Goal: Ask a question

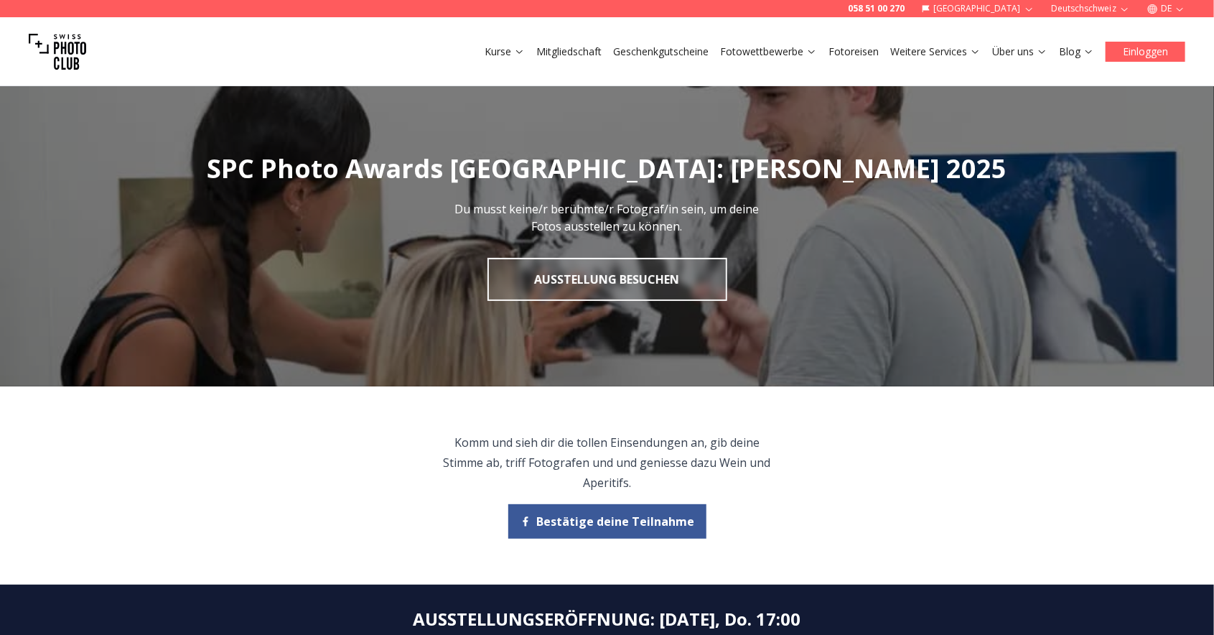
click at [1161, 49] on button "Einloggen" at bounding box center [1145, 52] width 80 height 20
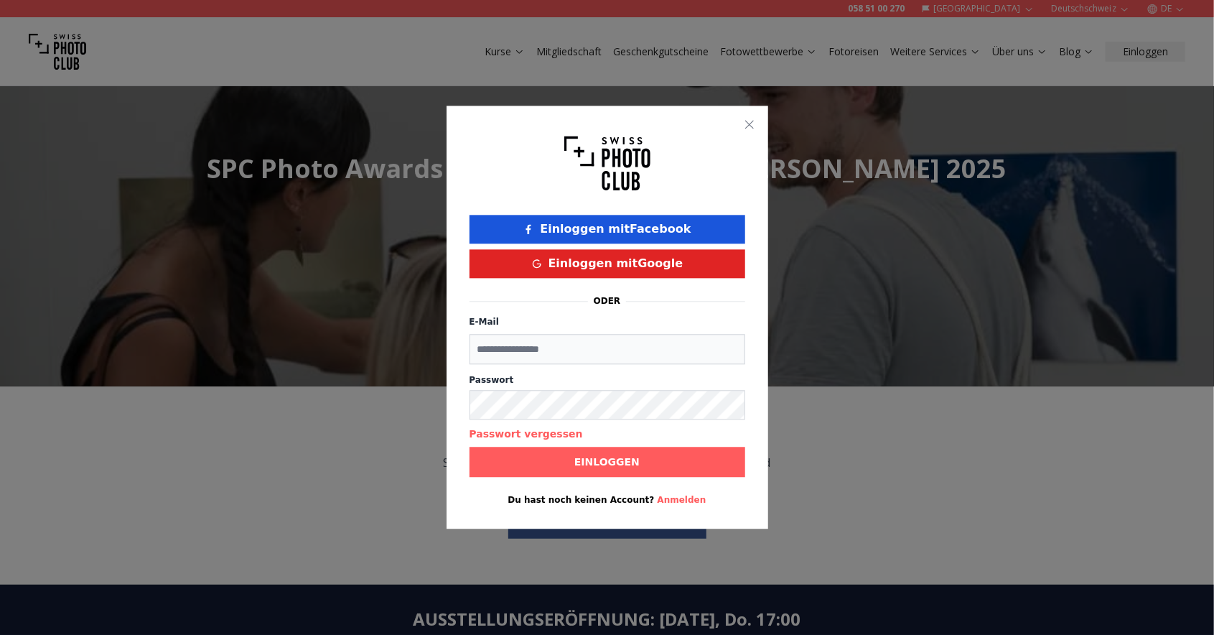
click at [680, 234] on button "Einloggen mit Facebook" at bounding box center [607, 229] width 276 height 29
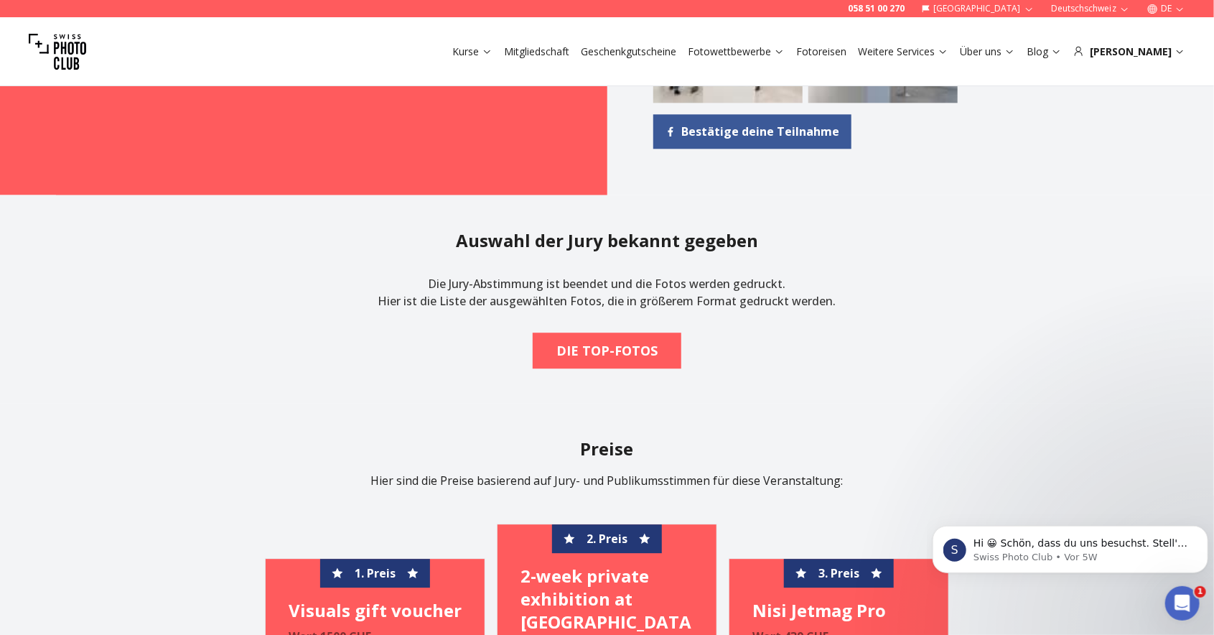
scroll to position [1883, 0]
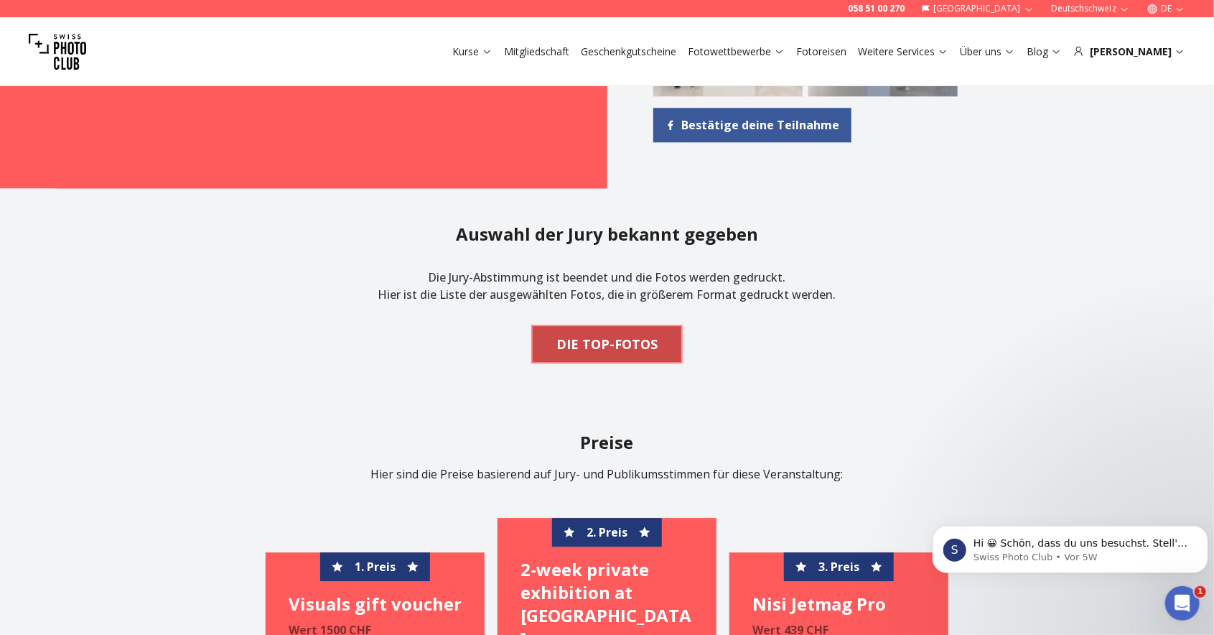
click at [632, 354] on b "DIE TOP-FOTOS" at bounding box center [606, 344] width 101 height 20
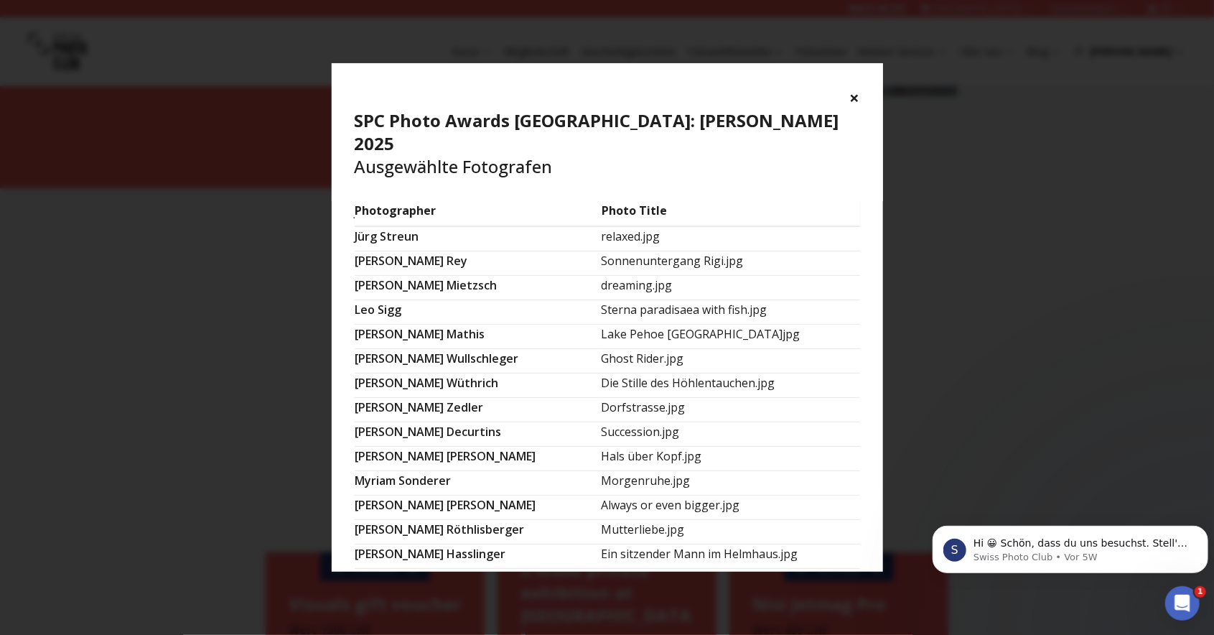
scroll to position [593, 0]
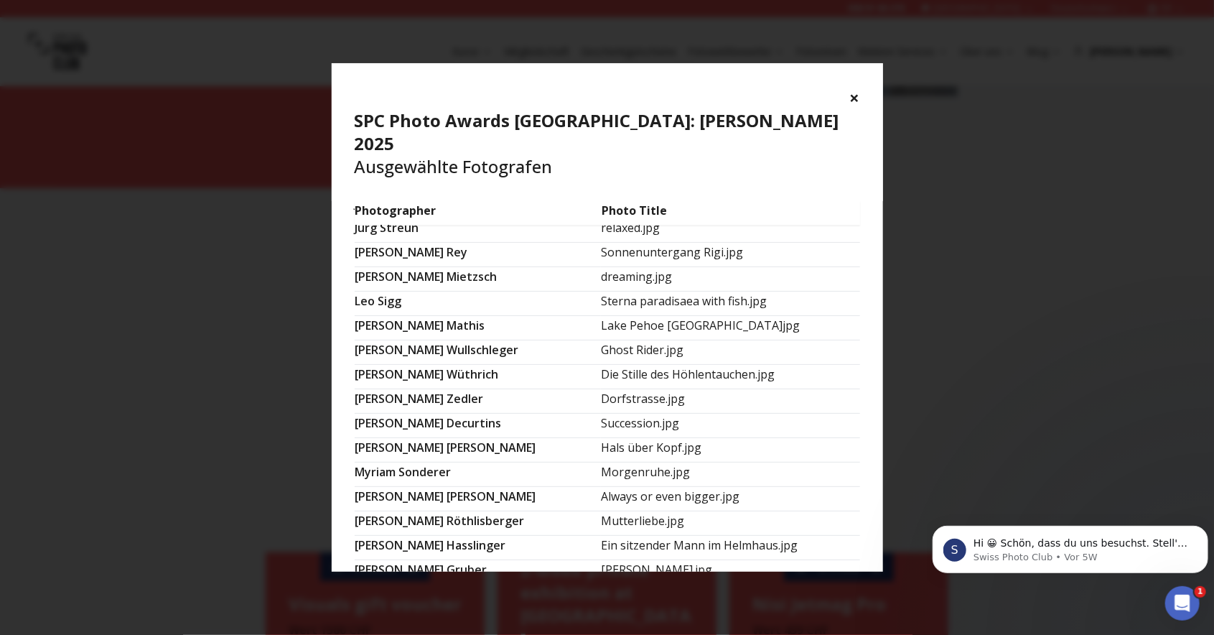
click at [1184, 615] on div "Intercom-Nachrichtendienst öffnen" at bounding box center [1181, 602] width 47 height 47
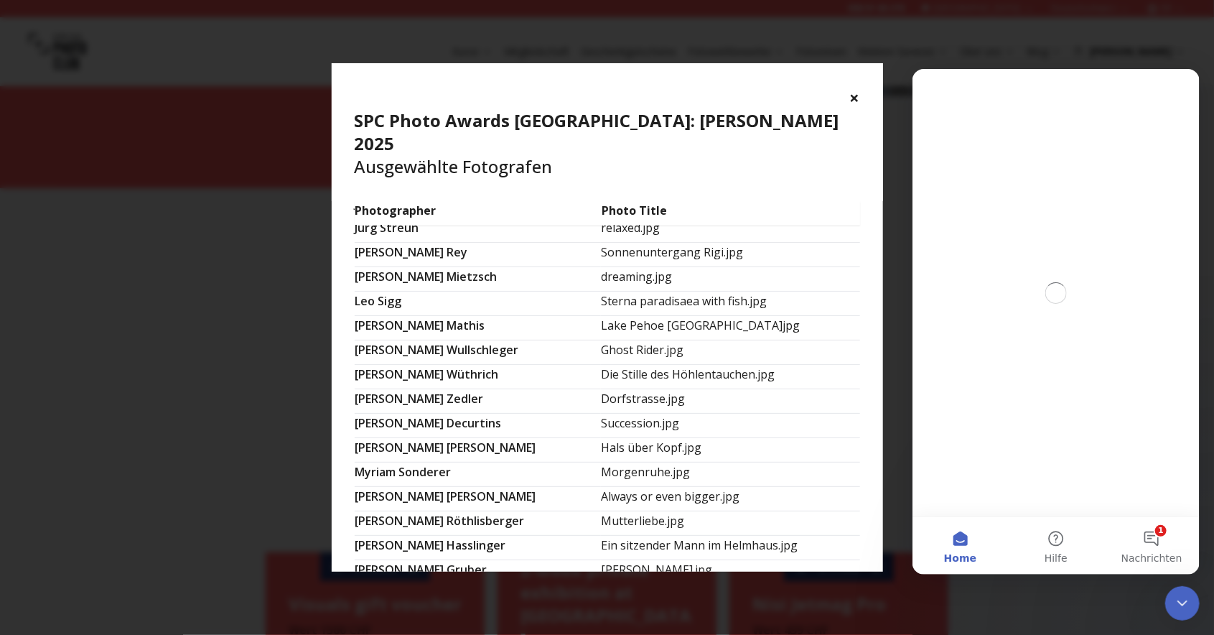
scroll to position [0, 0]
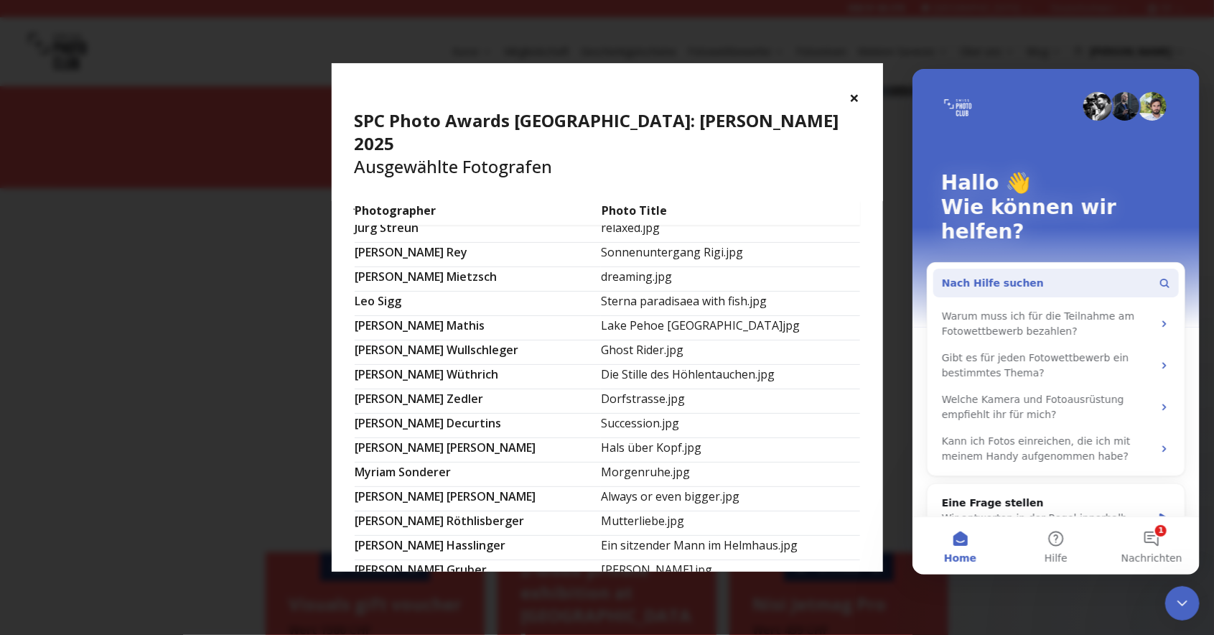
click at [1024, 268] on button "Nach Hilfe suchen" at bounding box center [1054, 282] width 245 height 29
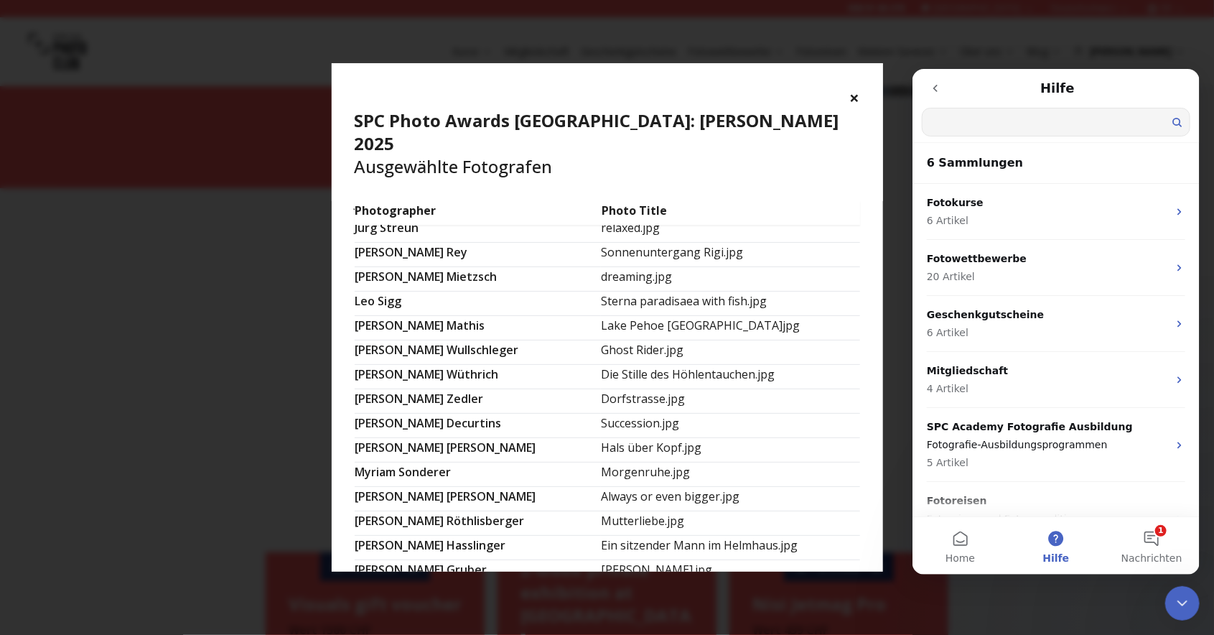
scroll to position [4, 0]
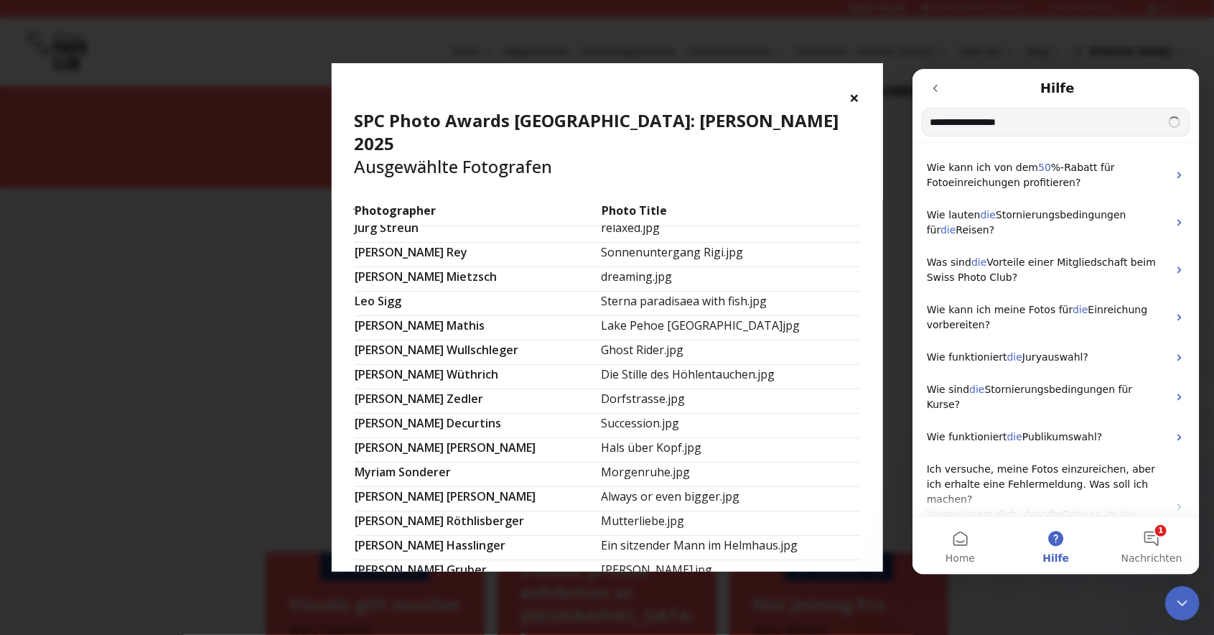
type input "**********"
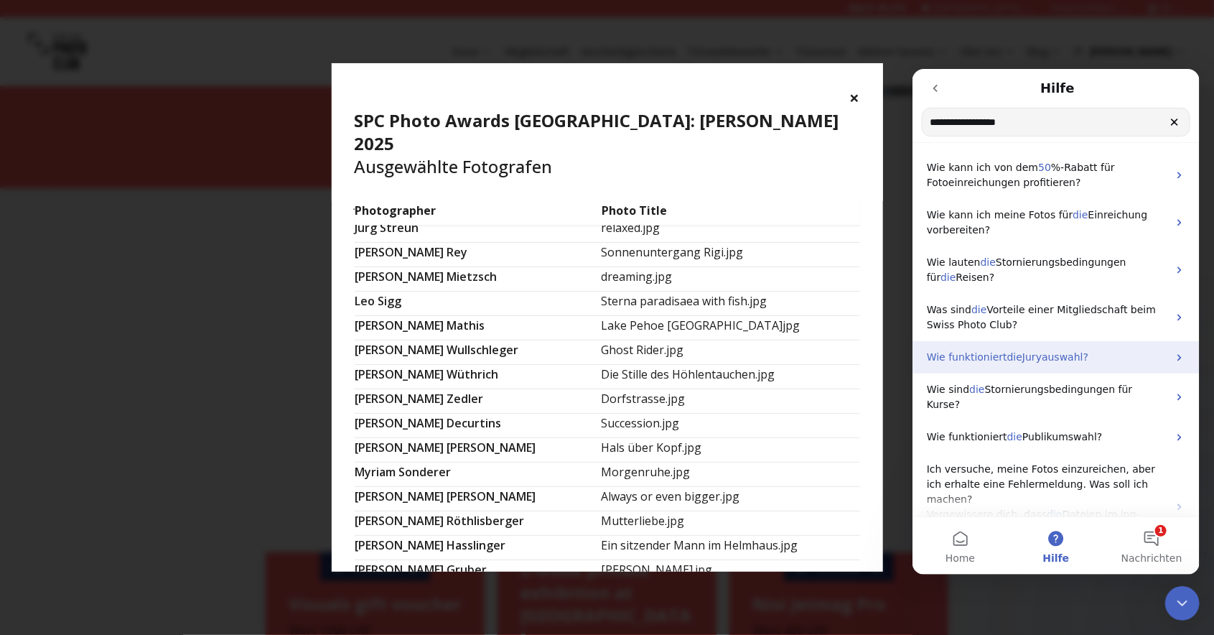
click at [1168, 362] on div "Wie funktioniert die Juryauswahl?" at bounding box center [1055, 356] width 287 height 32
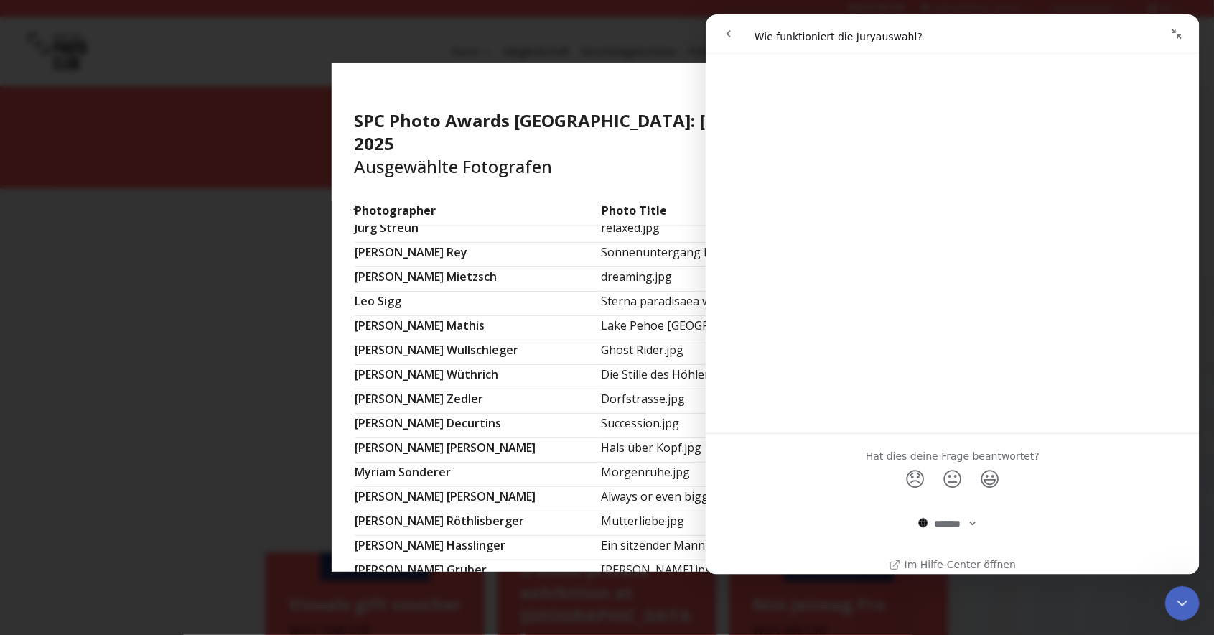
scroll to position [70, 0]
click at [922, 479] on span "😞" at bounding box center [915, 476] width 28 height 38
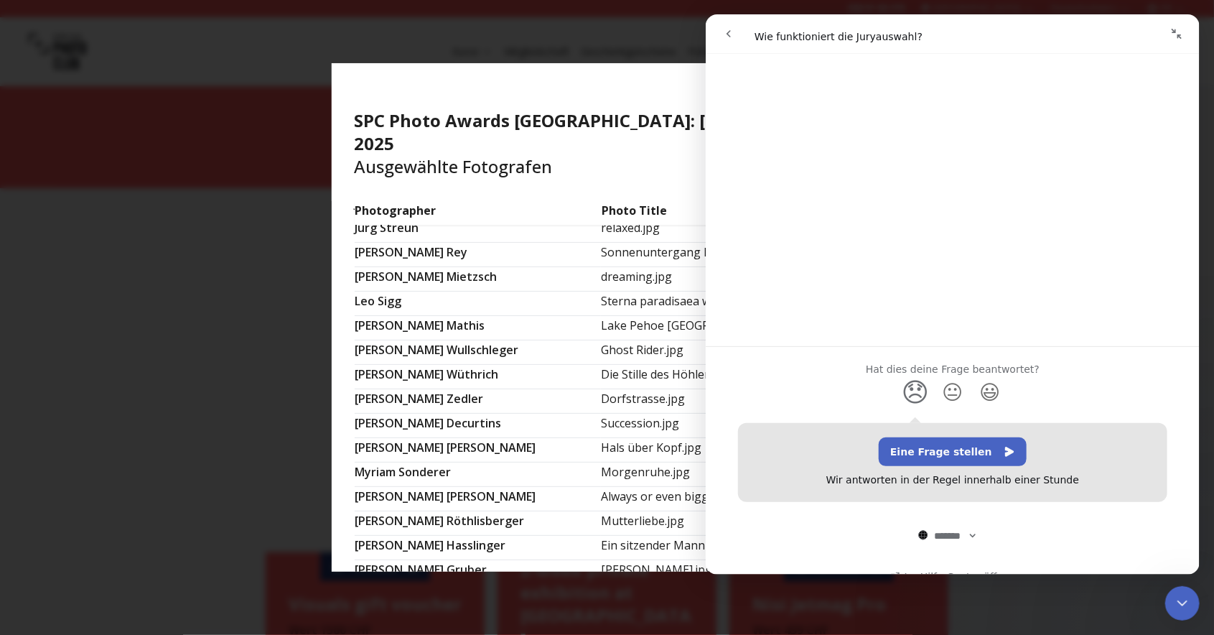
scroll to position [178, 0]
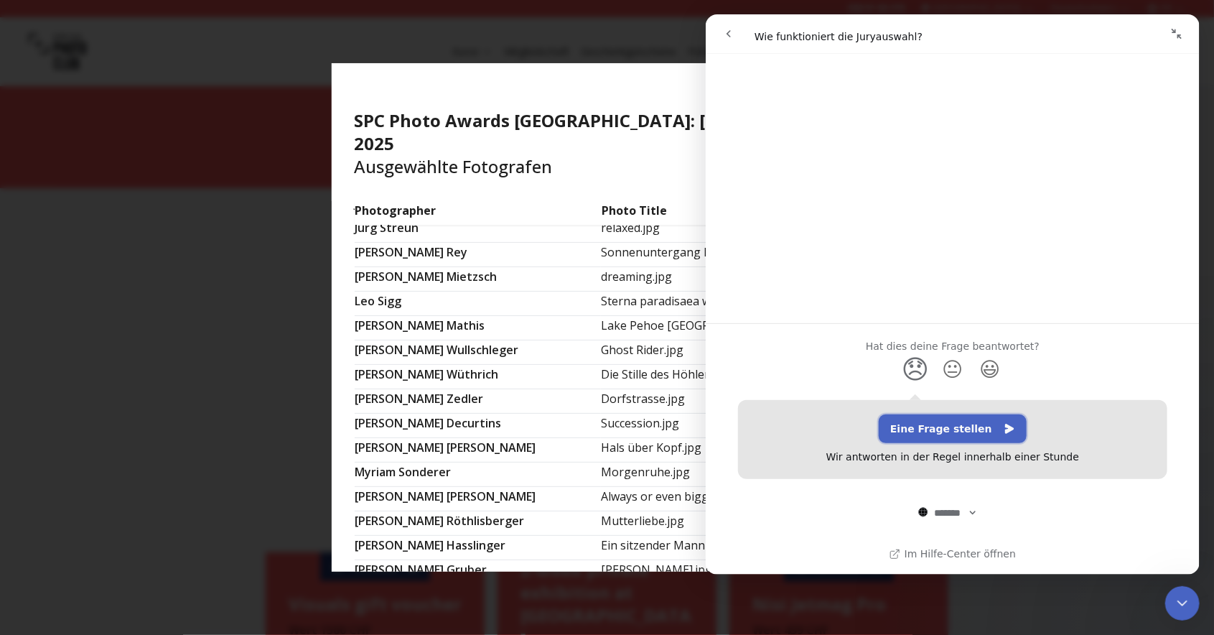
click at [983, 429] on button "Eine Frage stellen" at bounding box center [952, 428] width 148 height 29
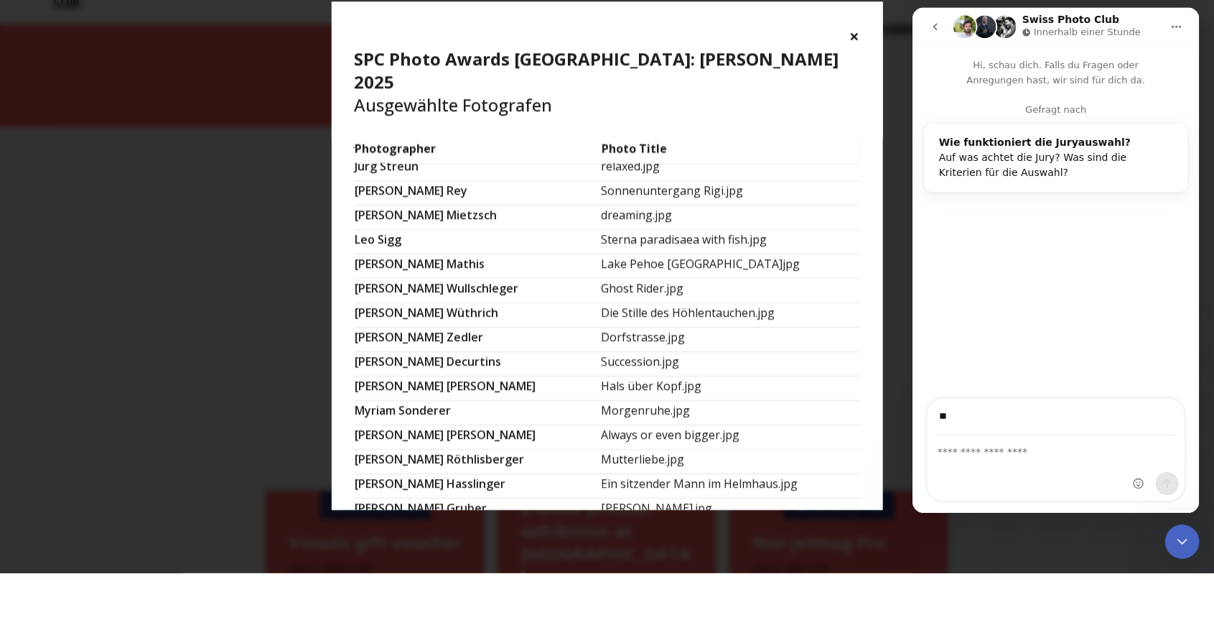
scroll to position [1883, 0]
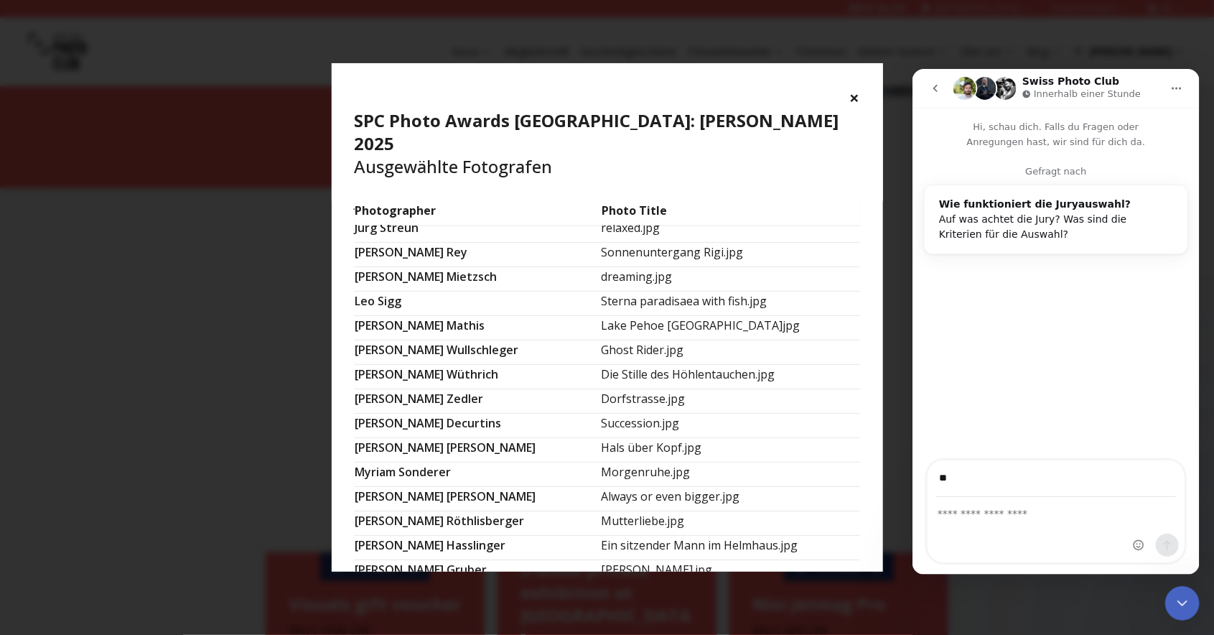
type input "**"
